Goal: Task Accomplishment & Management: Manage account settings

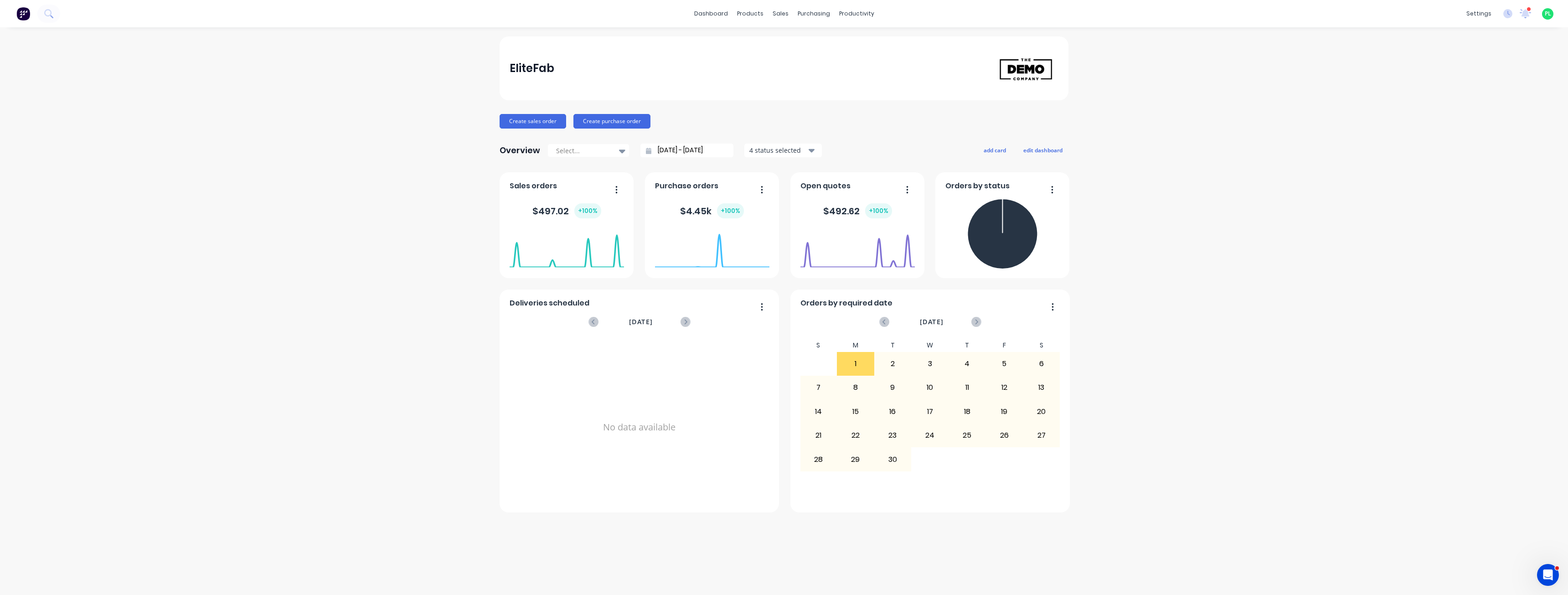
click at [1549, 13] on span "PL" at bounding box center [1548, 14] width 6 height 9
click at [1476, 116] on div "Sign out" at bounding box center [1469, 114] width 25 height 9
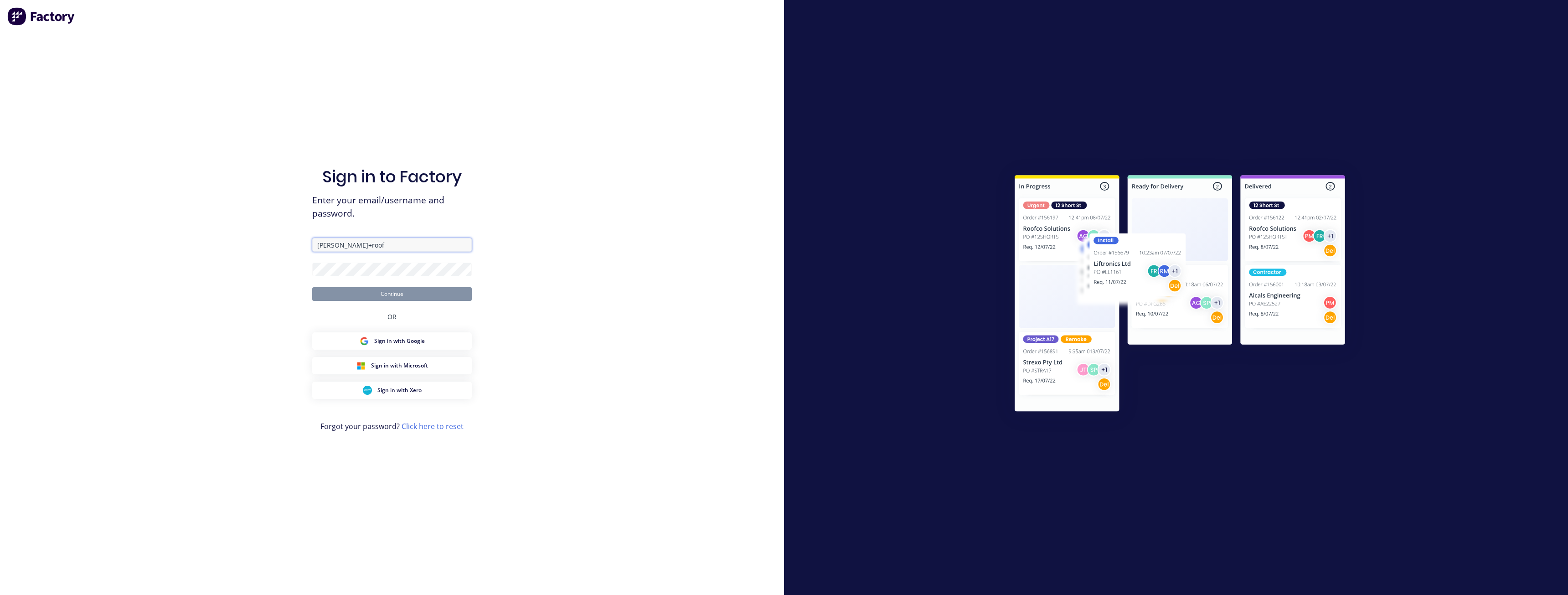
type input "paul+roofing@factory.app"
